Goal: Task Accomplishment & Management: Complete application form

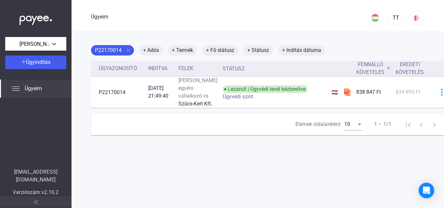
click at [360, 61] on font "Fennálló követelés" at bounding box center [370, 69] width 28 height 16
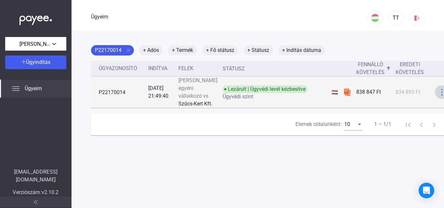
click at [438, 96] on img at bounding box center [441, 92] width 7 height 7
click at [424, 105] on div at bounding box center [222, 104] width 444 height 208
click at [438, 96] on img at bounding box center [441, 92] width 7 height 7
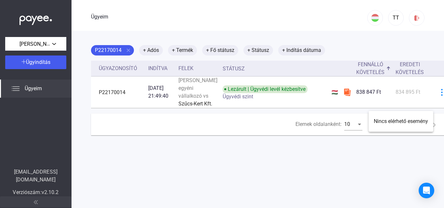
click at [334, 118] on div at bounding box center [222, 104] width 444 height 208
click at [115, 49] on font "P22170014" at bounding box center [108, 50] width 27 height 6
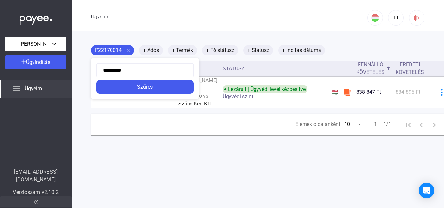
click at [123, 150] on div at bounding box center [222, 104] width 444 height 208
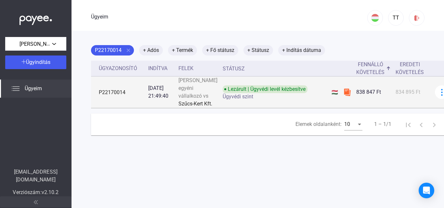
click at [116, 96] on font "P22170014" at bounding box center [112, 92] width 27 height 6
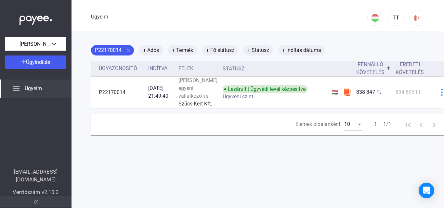
drag, startPoint x: 120, startPoint y: 164, endPoint x: 116, endPoint y: 165, distance: 3.9
click at [117, 165] on main "P22170014 close + Adós + Termék + Fő státusz + Státusz + Indítás dátuma Ügyazon…" at bounding box center [274, 135] width 404 height 208
click at [29, 85] on font "Ügyeim" at bounding box center [33, 88] width 17 height 6
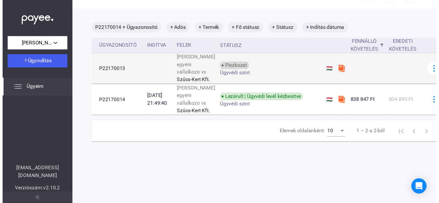
scroll to position [32, 0]
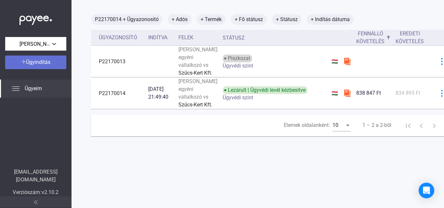
click at [46, 62] on font "Ügyindítás" at bounding box center [38, 62] width 24 height 6
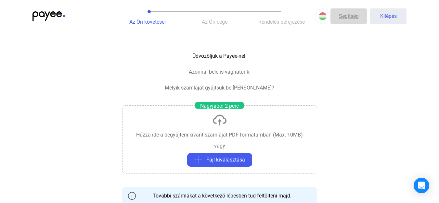
click at [350, 14] on font "Segítség" at bounding box center [349, 16] width 20 height 6
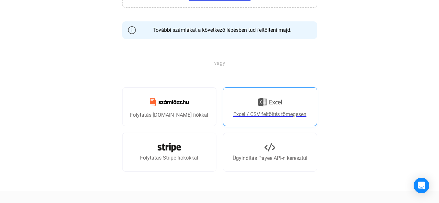
scroll to position [163, 0]
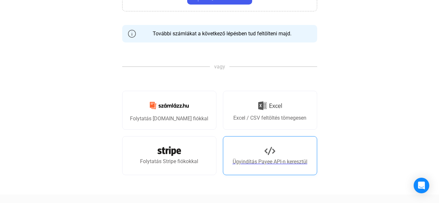
click at [256, 156] on link "Ügyindítás Payee API-n keresztül" at bounding box center [270, 156] width 94 height 39
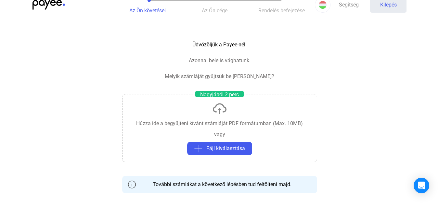
scroll to position [0, 0]
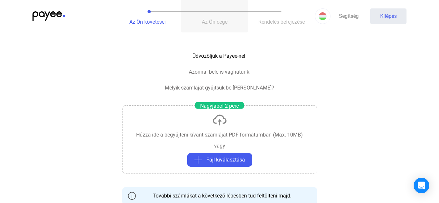
click at [214, 14] on button "Az Ön cége" at bounding box center [214, 16] width 67 height 33
click at [326, 16] on img at bounding box center [323, 16] width 8 height 8
click at [345, 18] on font "Segítség" at bounding box center [349, 16] width 20 height 6
